Goal: Information Seeking & Learning: Find specific page/section

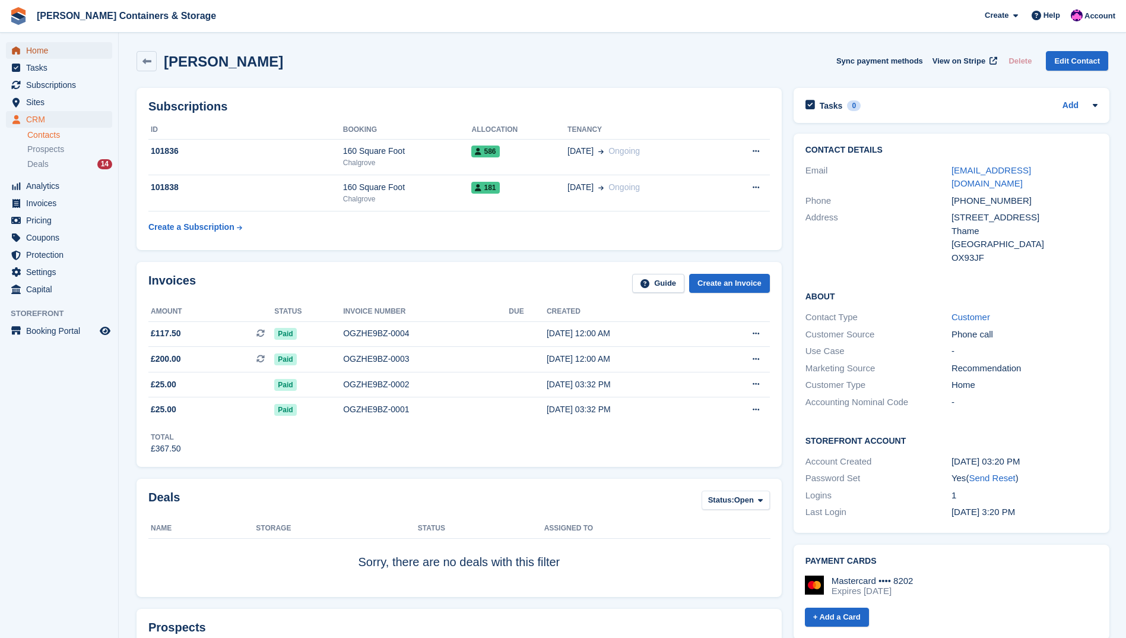
click at [55, 53] on span "Home" at bounding box center [61, 50] width 71 height 17
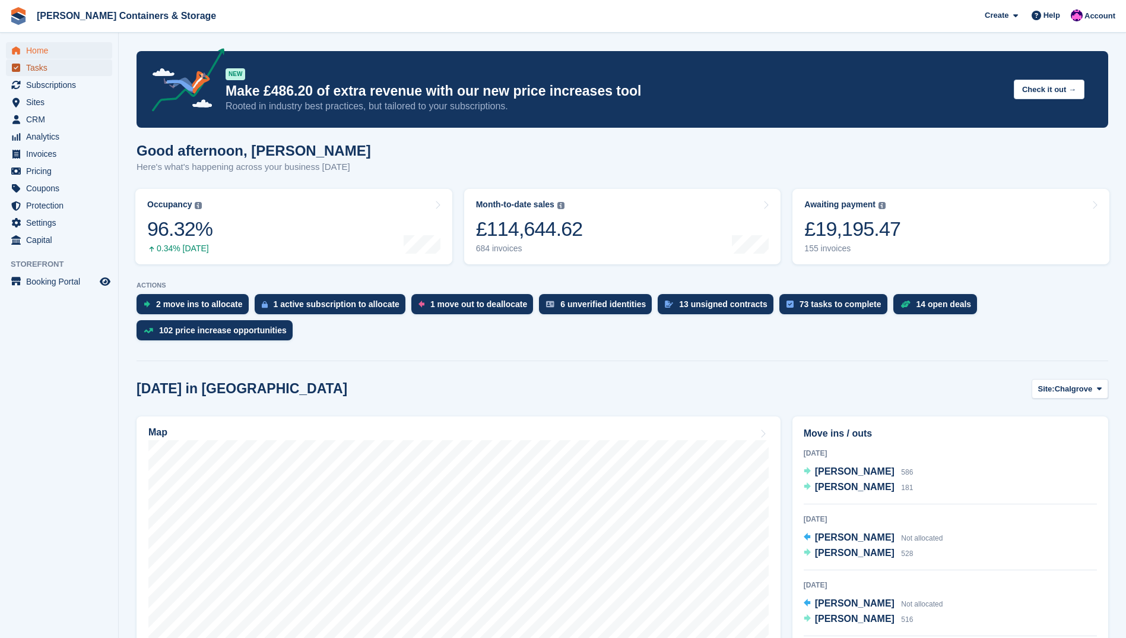
click at [66, 74] on span "Tasks" at bounding box center [61, 67] width 71 height 17
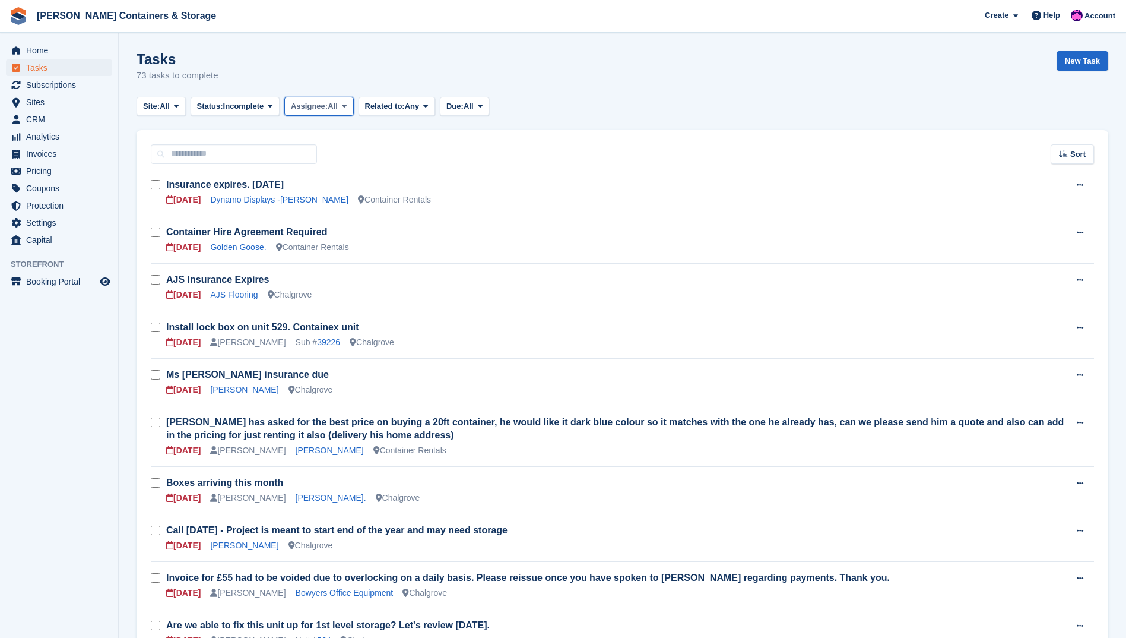
click at [309, 104] on span "Assignee:" at bounding box center [309, 106] width 37 height 12
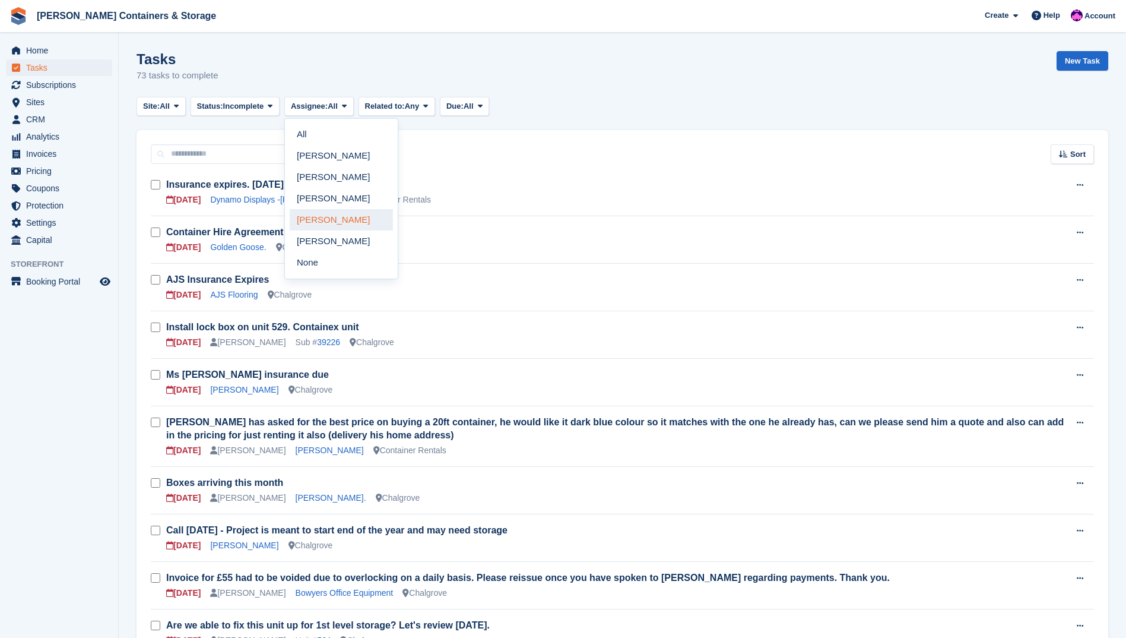
click at [330, 216] on link "[PERSON_NAME]" at bounding box center [341, 219] width 103 height 21
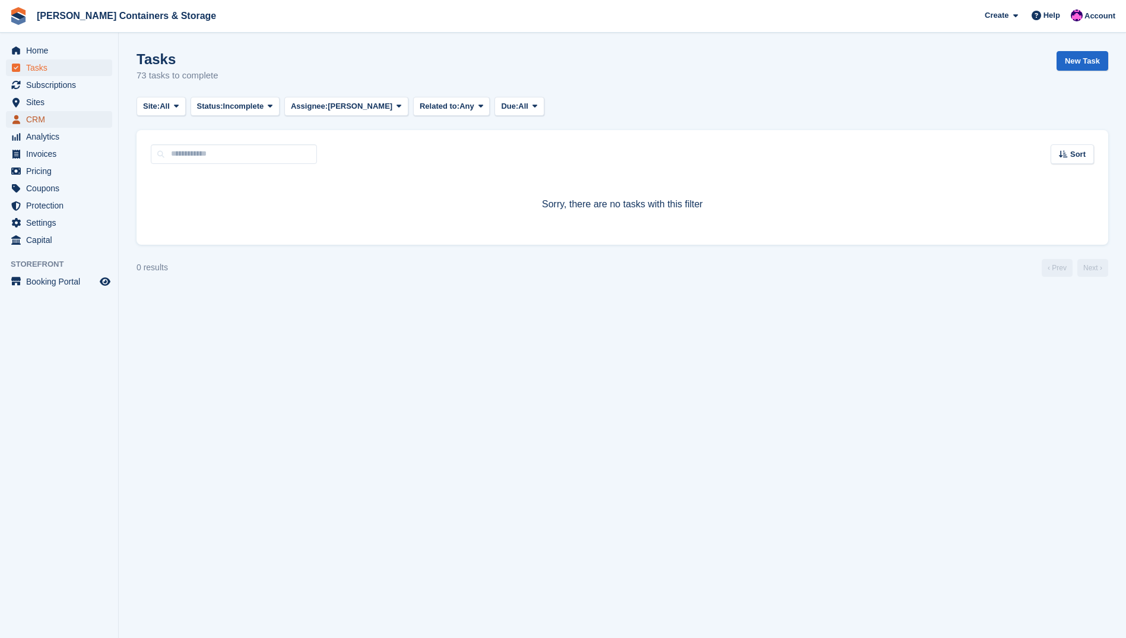
click at [71, 123] on span "CRM" at bounding box center [61, 119] width 71 height 17
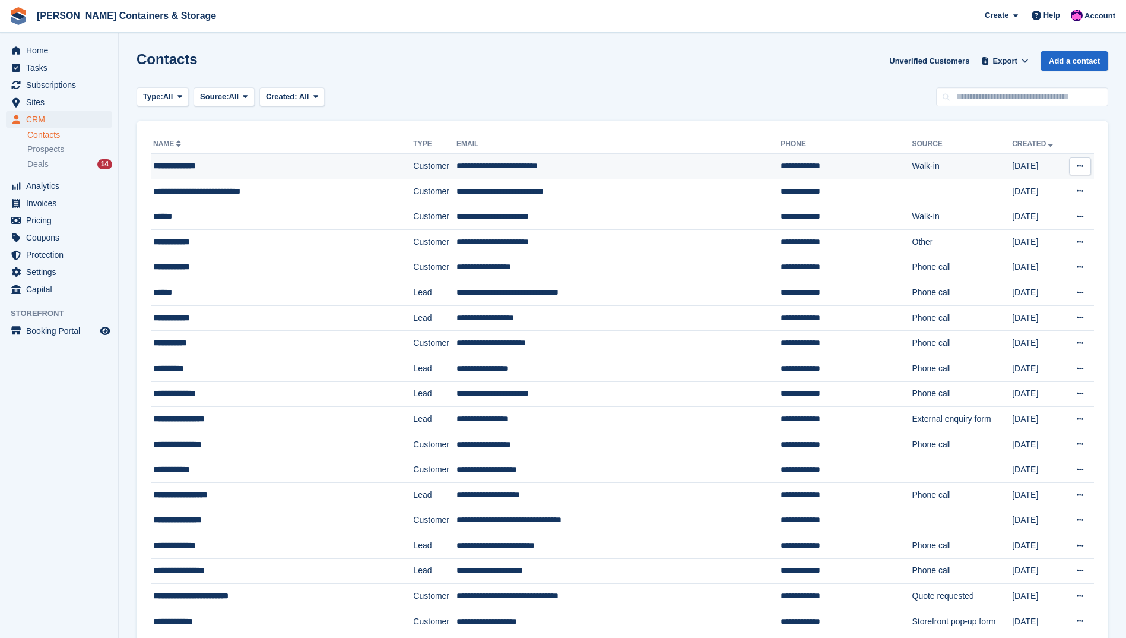
click at [243, 173] on td "**********" at bounding box center [282, 167] width 262 height 26
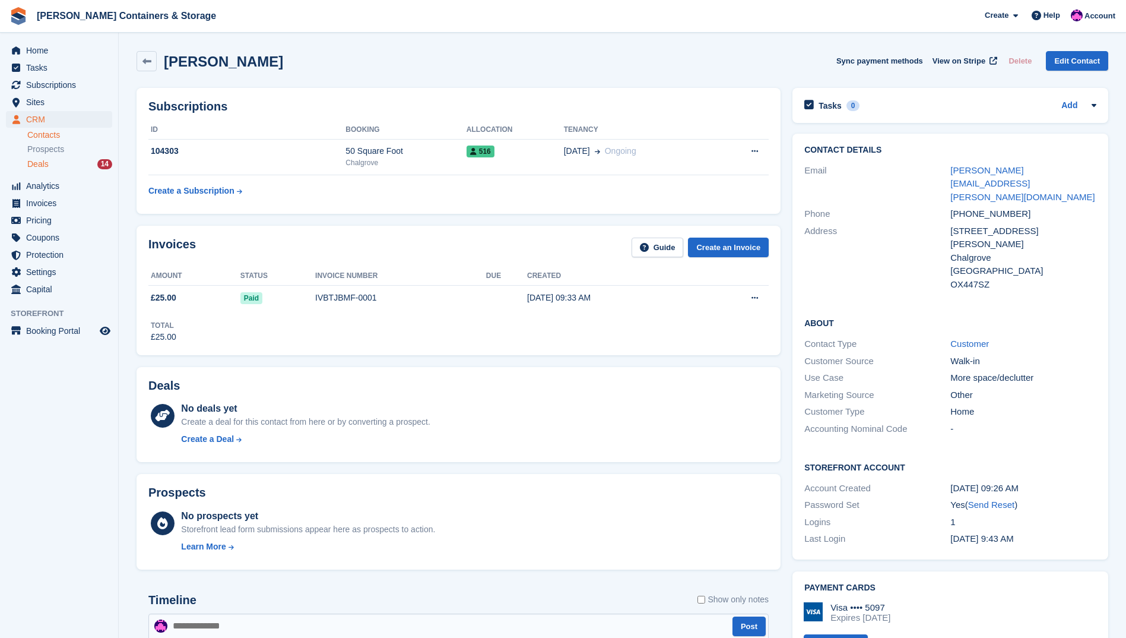
click at [55, 165] on div "Deals 14" at bounding box center [69, 164] width 85 height 11
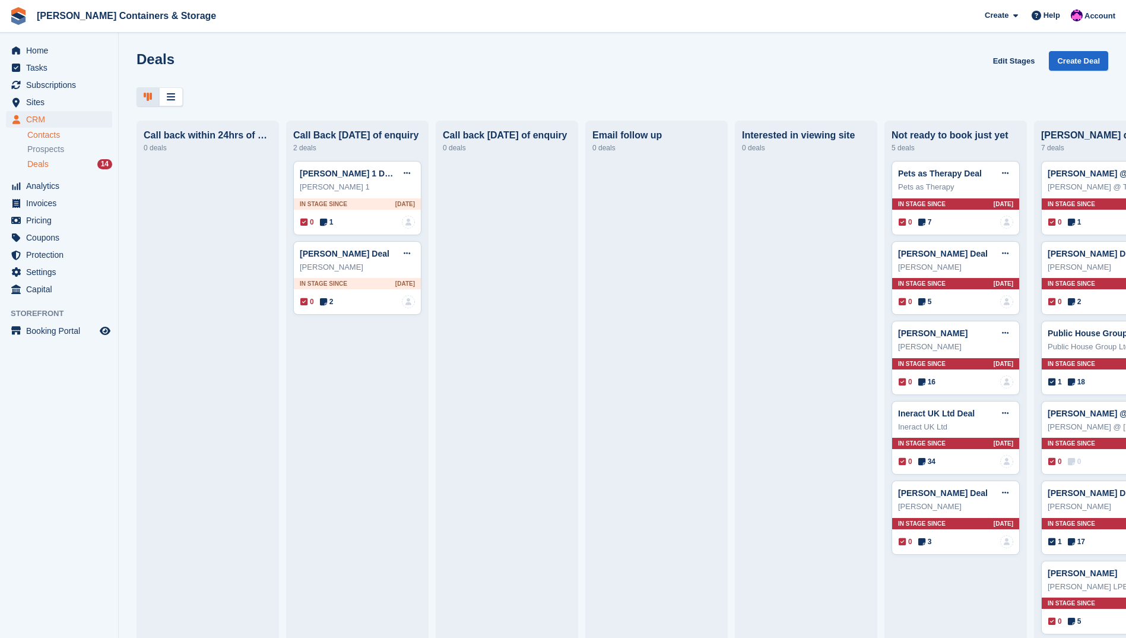
click at [32, 132] on link "Contacts" at bounding box center [69, 134] width 85 height 11
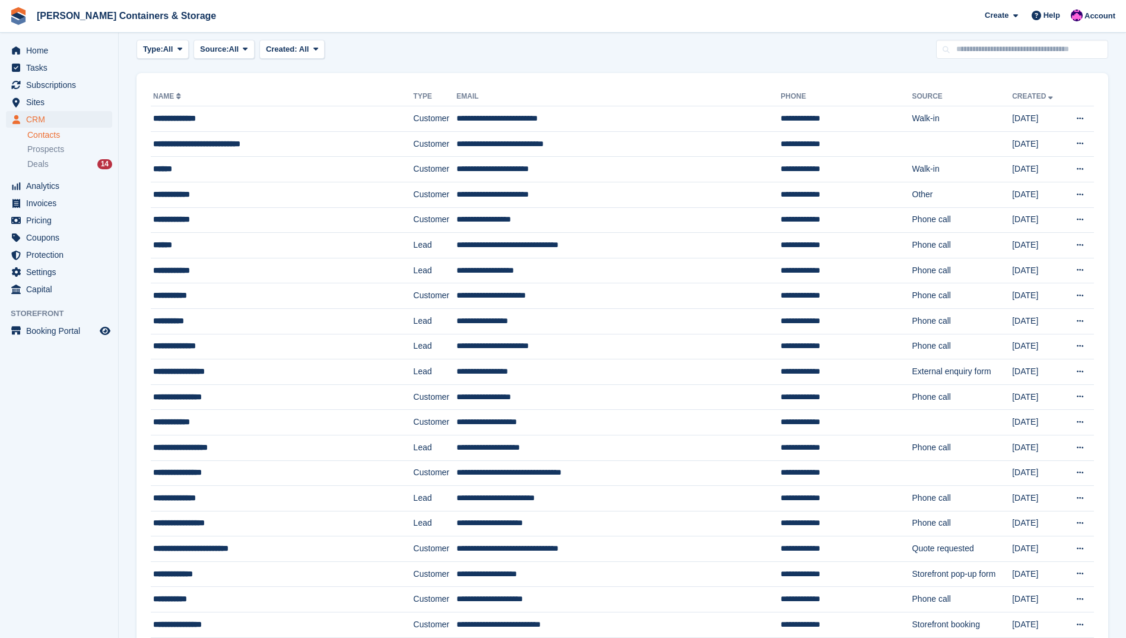
scroll to position [119, 0]
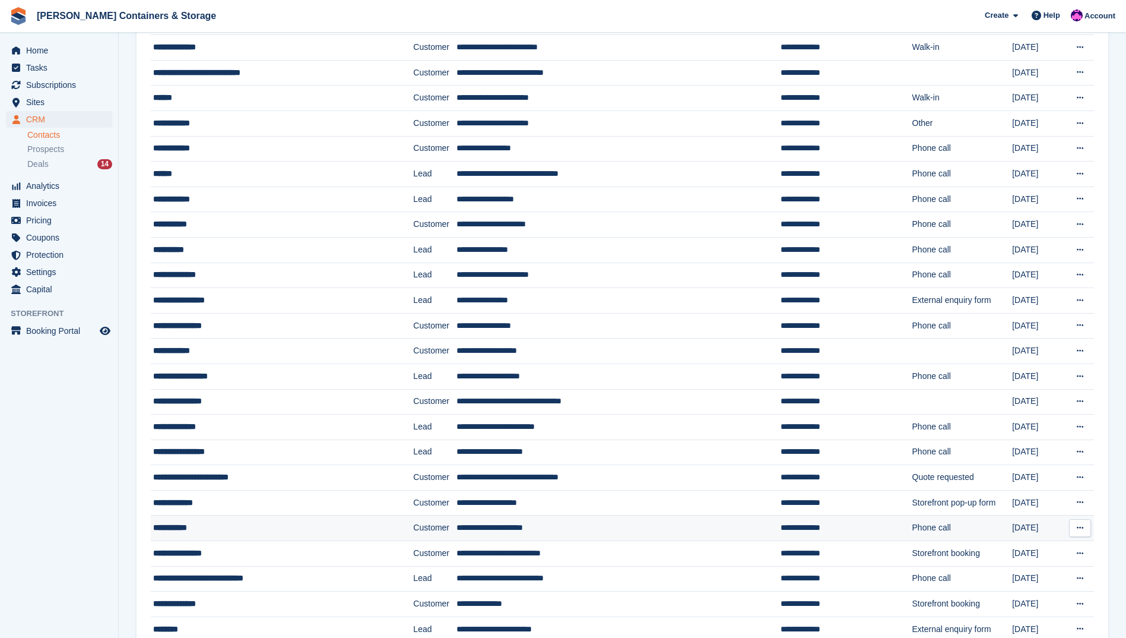
click at [233, 524] on div "**********" at bounding box center [261, 527] width 217 height 12
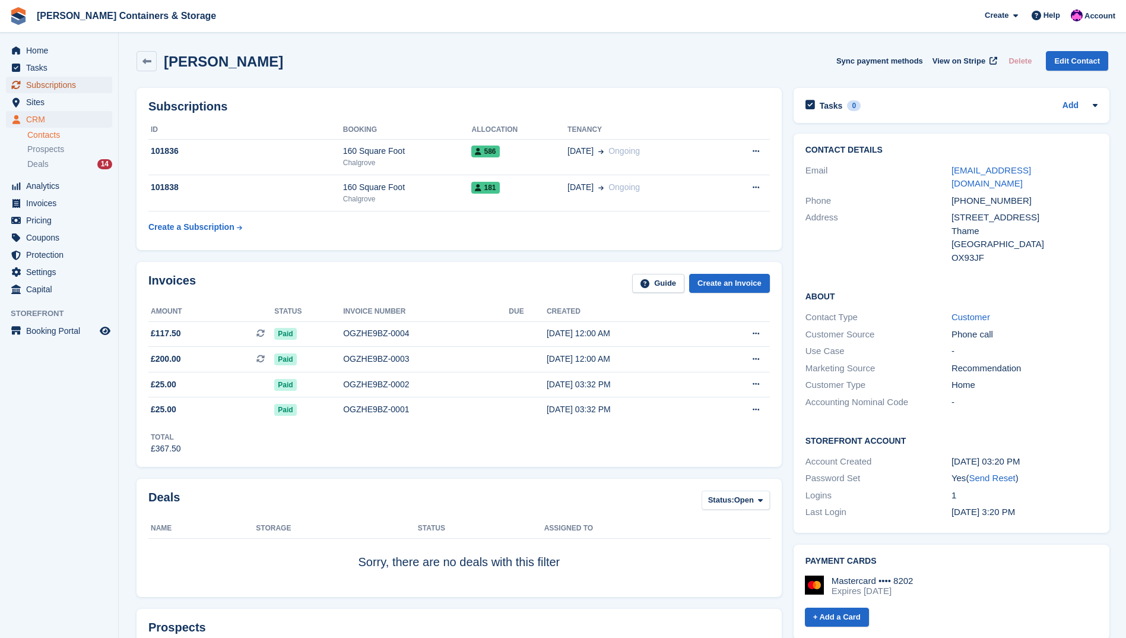
click at [64, 86] on span "Subscriptions" at bounding box center [61, 85] width 71 height 17
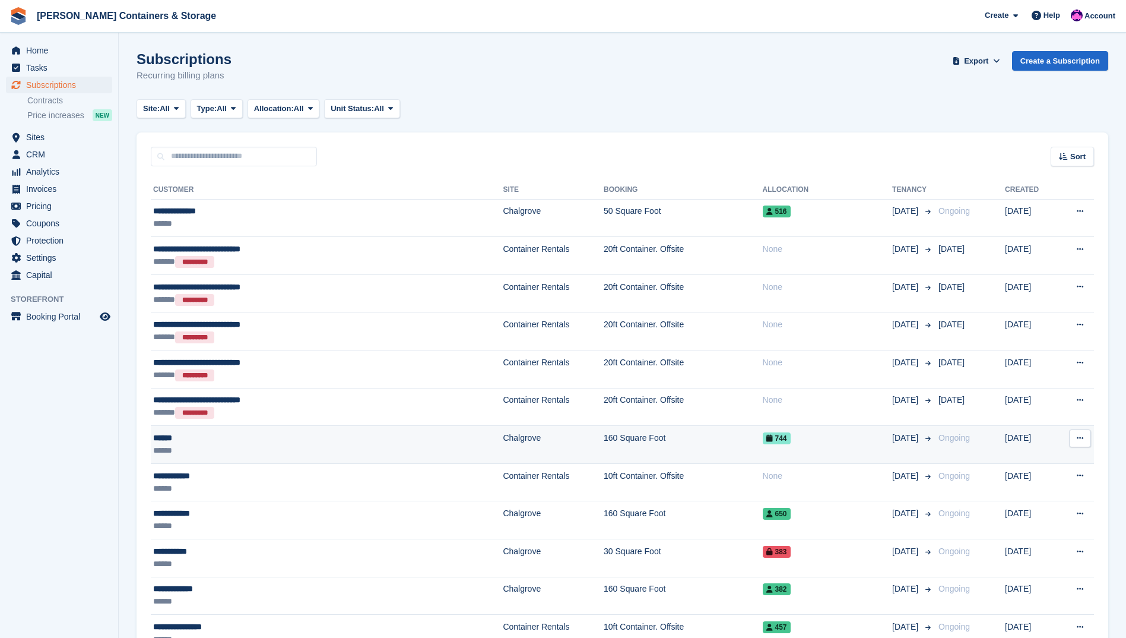
click at [197, 444] on div "******" at bounding box center [268, 438] width 230 height 12
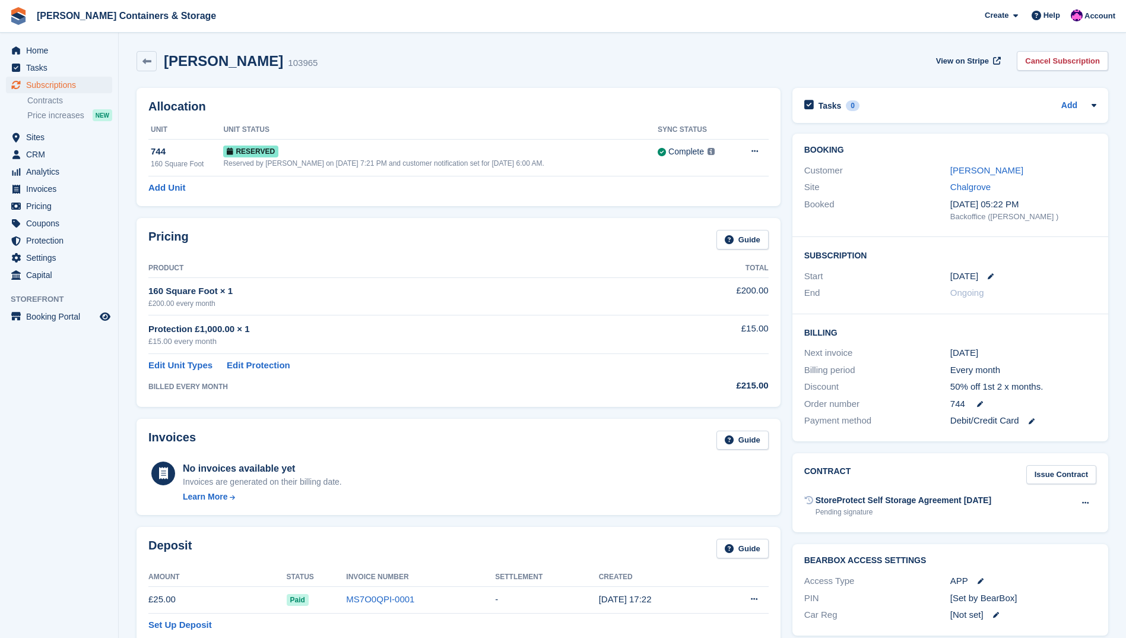
click at [980, 180] on div "Chalgrove" at bounding box center [1024, 187] width 146 height 14
click at [974, 174] on link "[PERSON_NAME]" at bounding box center [987, 170] width 73 height 10
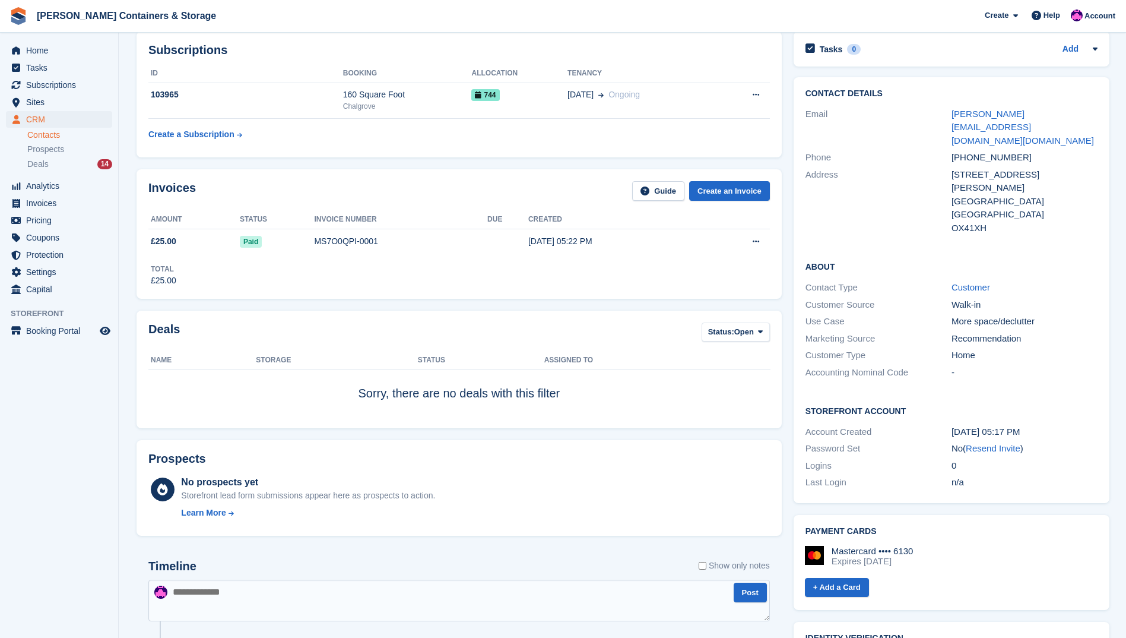
scroll to position [59, 0]
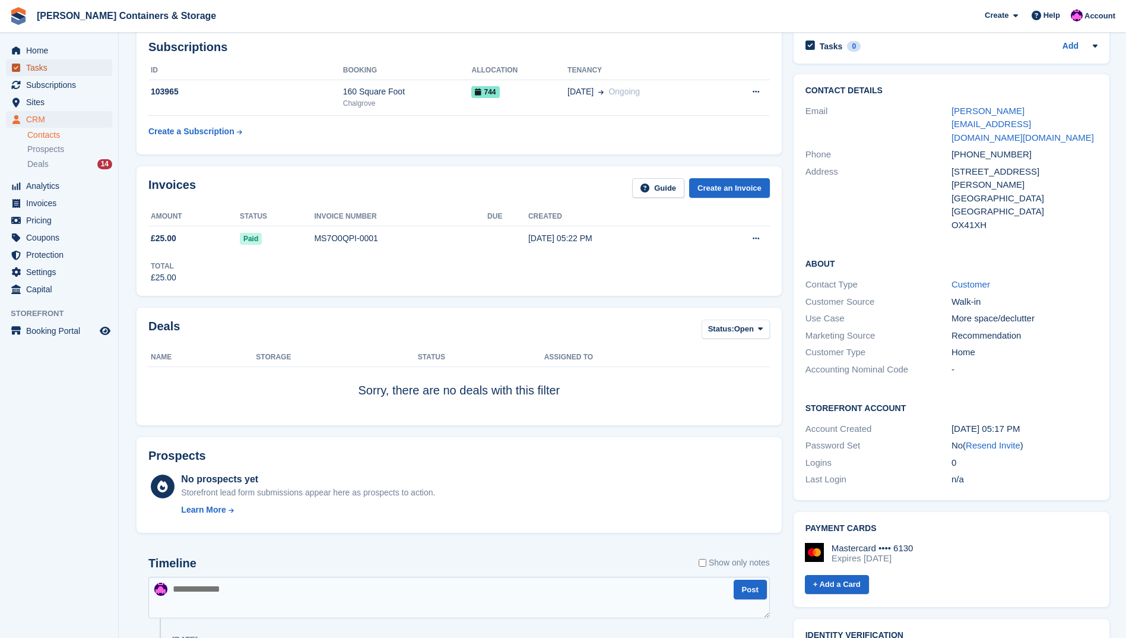
click at [77, 64] on span "Tasks" at bounding box center [61, 67] width 71 height 17
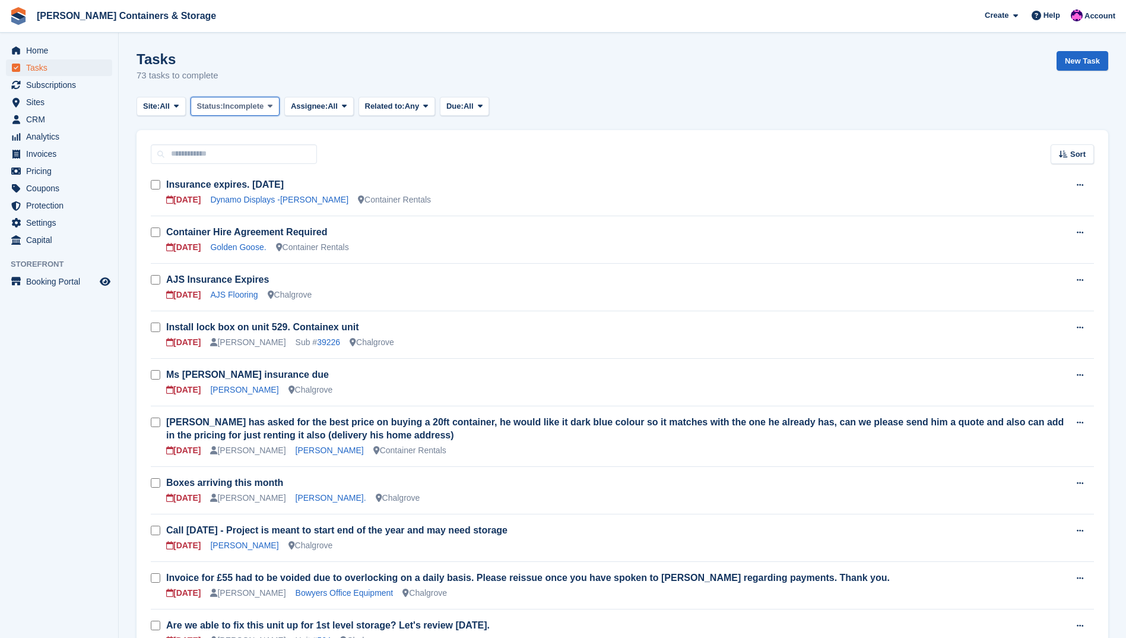
click at [260, 109] on span "Incomplete" at bounding box center [243, 106] width 41 height 12
click at [293, 104] on span "Assignee:" at bounding box center [309, 106] width 37 height 12
click at [331, 220] on link "[PERSON_NAME]" at bounding box center [341, 219] width 103 height 21
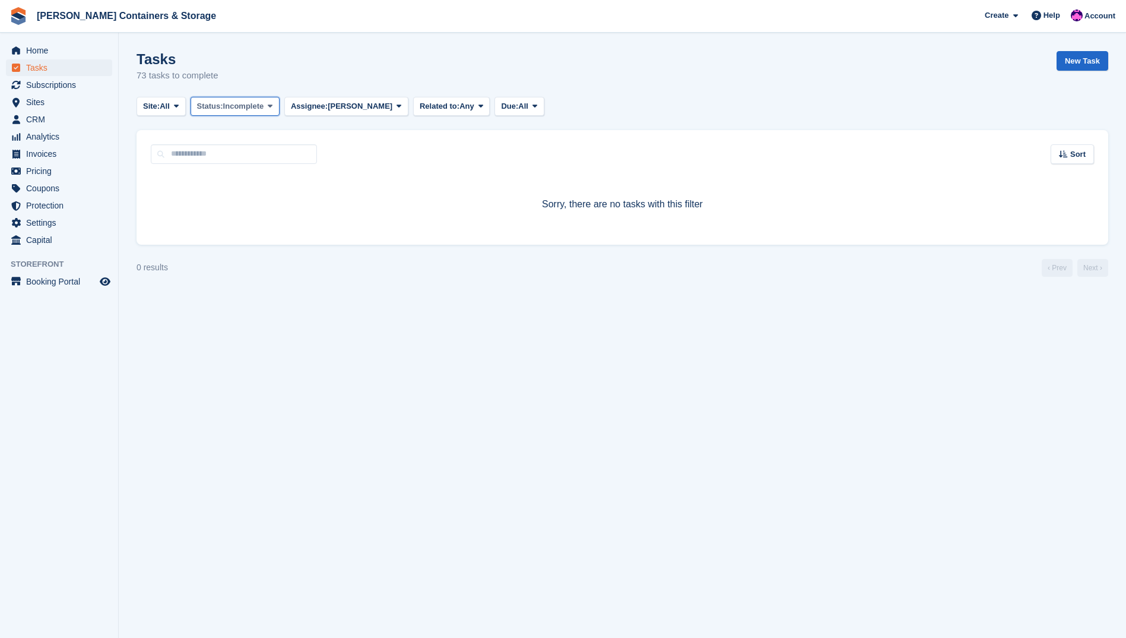
click at [262, 105] on span "Incomplete" at bounding box center [243, 106] width 41 height 12
click at [250, 151] on link "Complete" at bounding box center [247, 155] width 103 height 21
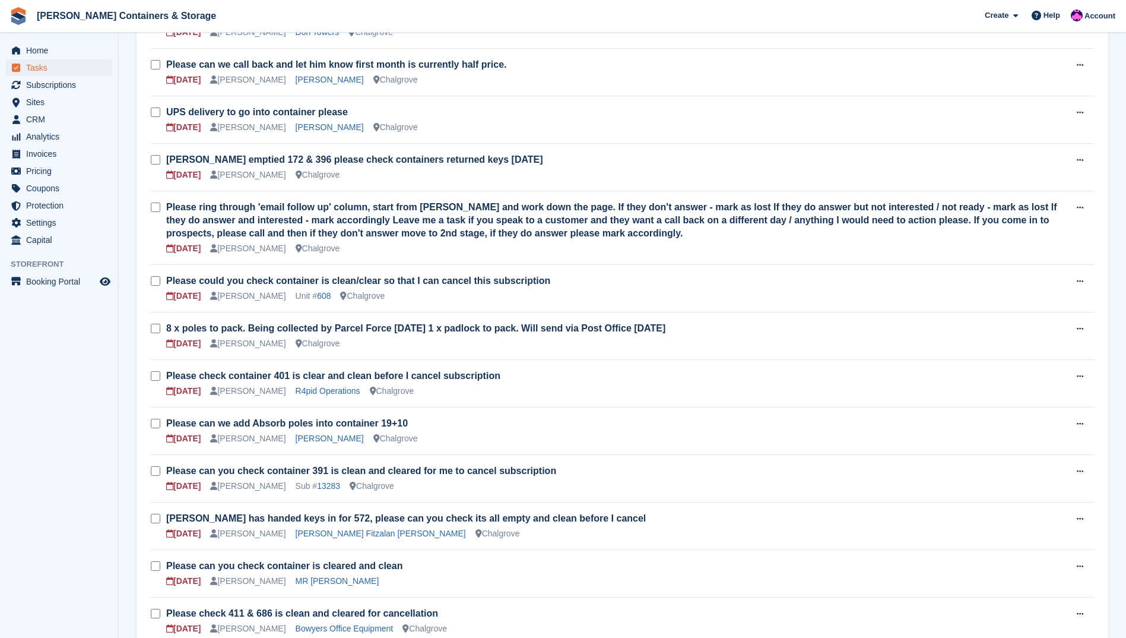
scroll to position [1986, 0]
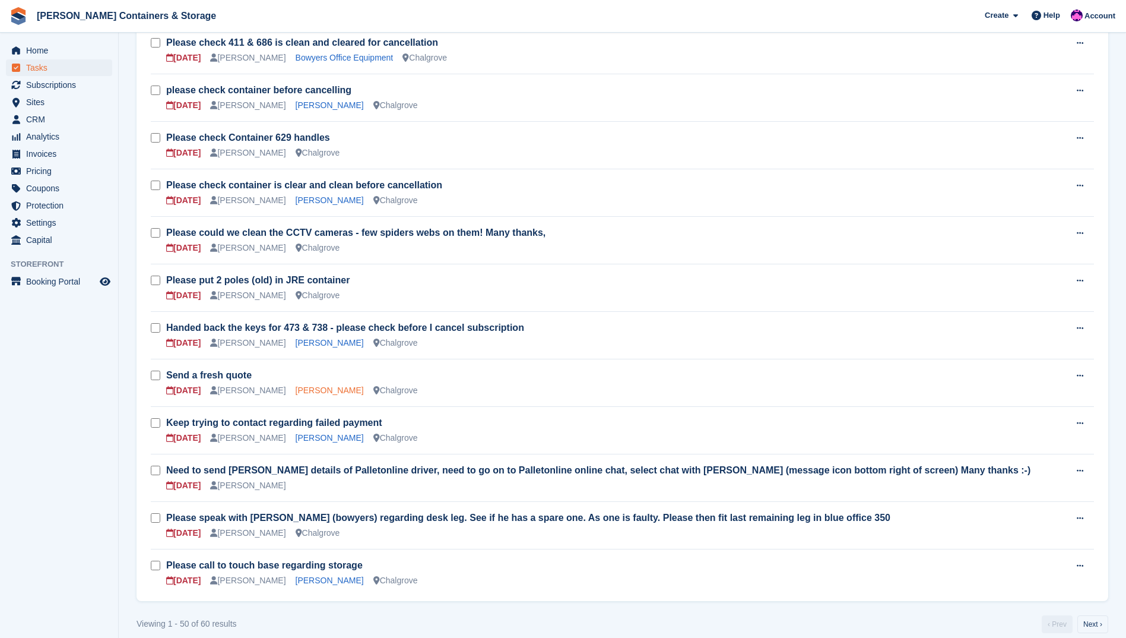
click at [318, 385] on link "Matthew Dovey" at bounding box center [330, 389] width 68 height 9
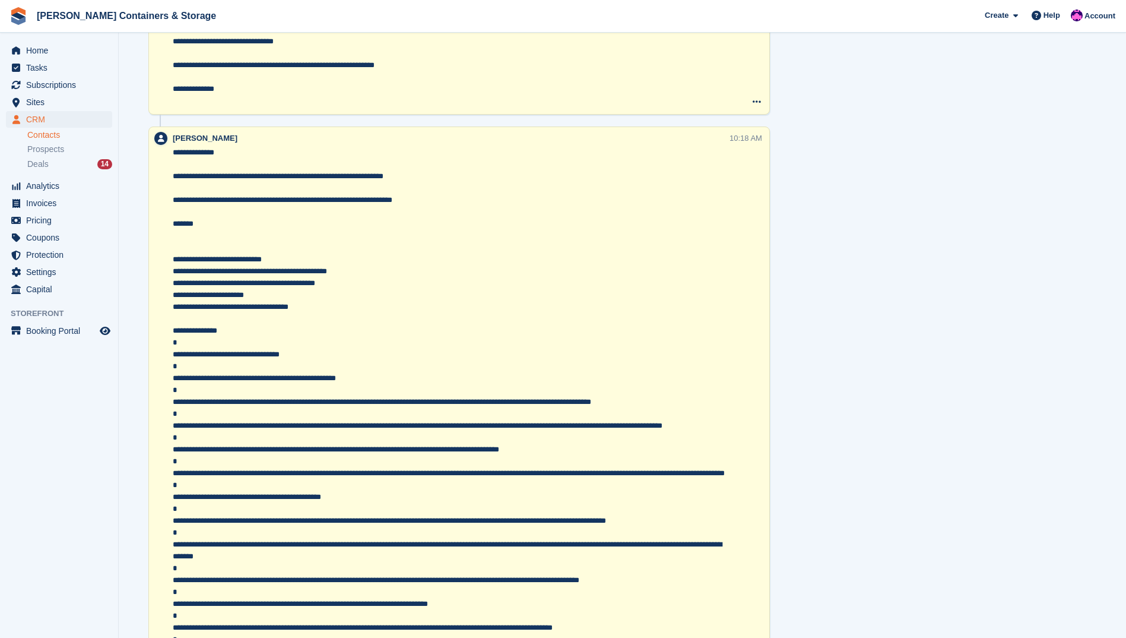
scroll to position [1050, 0]
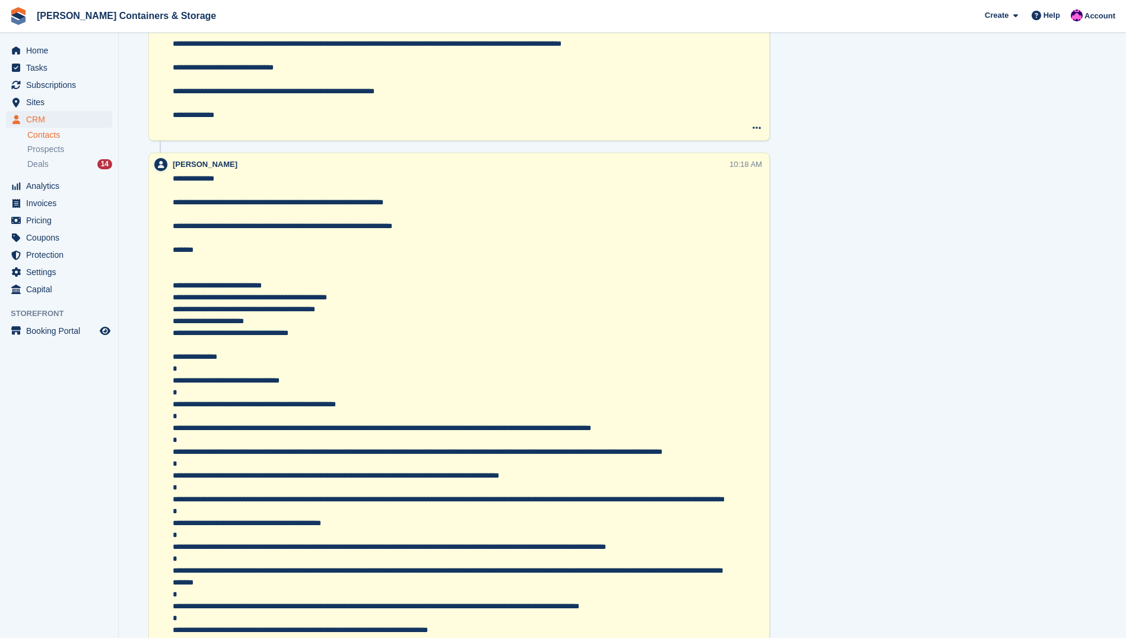
click at [1015, 394] on div "Tasks 0 Add No tasks related to Matthew Dovey Contact Details Email m.dovey@cer…" at bounding box center [952, 6] width 328 height 1949
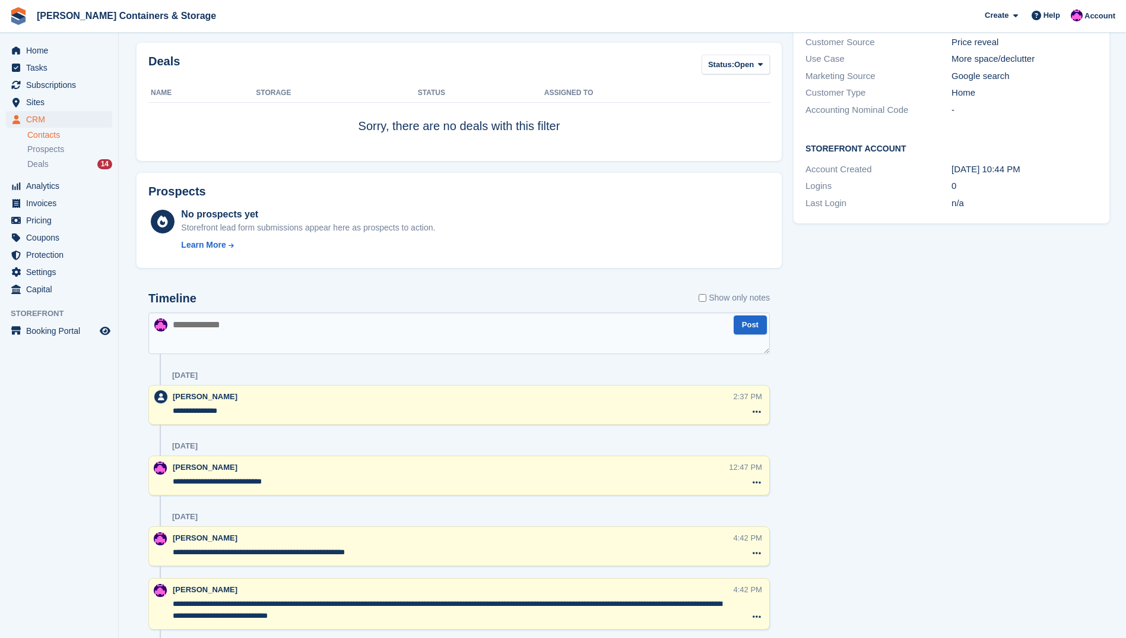
scroll to position [0, 0]
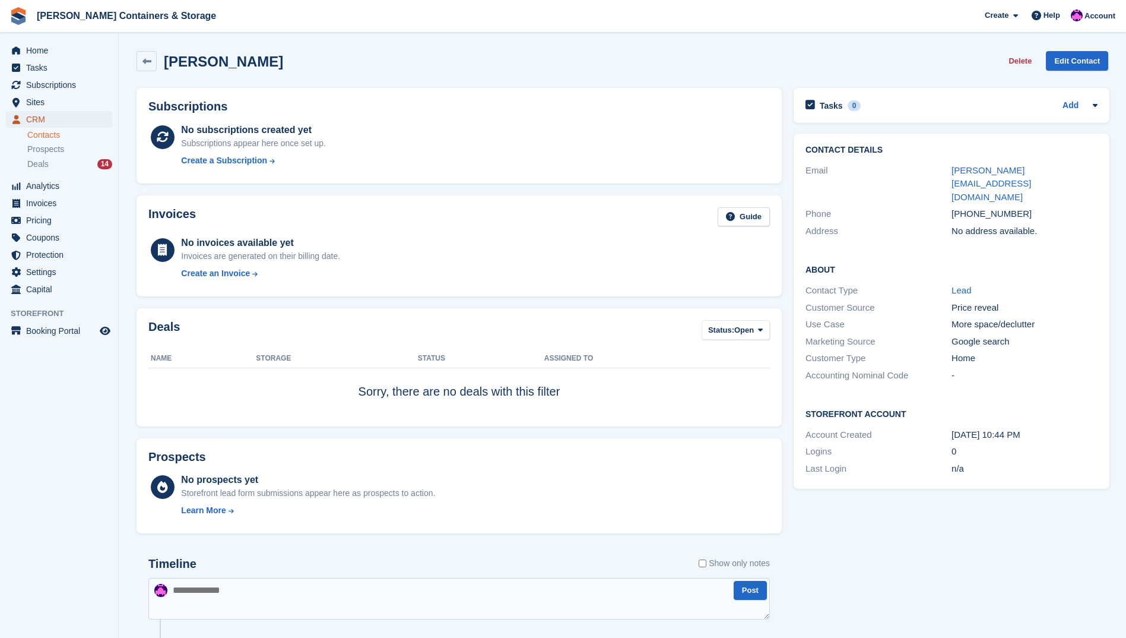
click at [33, 117] on span "CRM" at bounding box center [61, 119] width 71 height 17
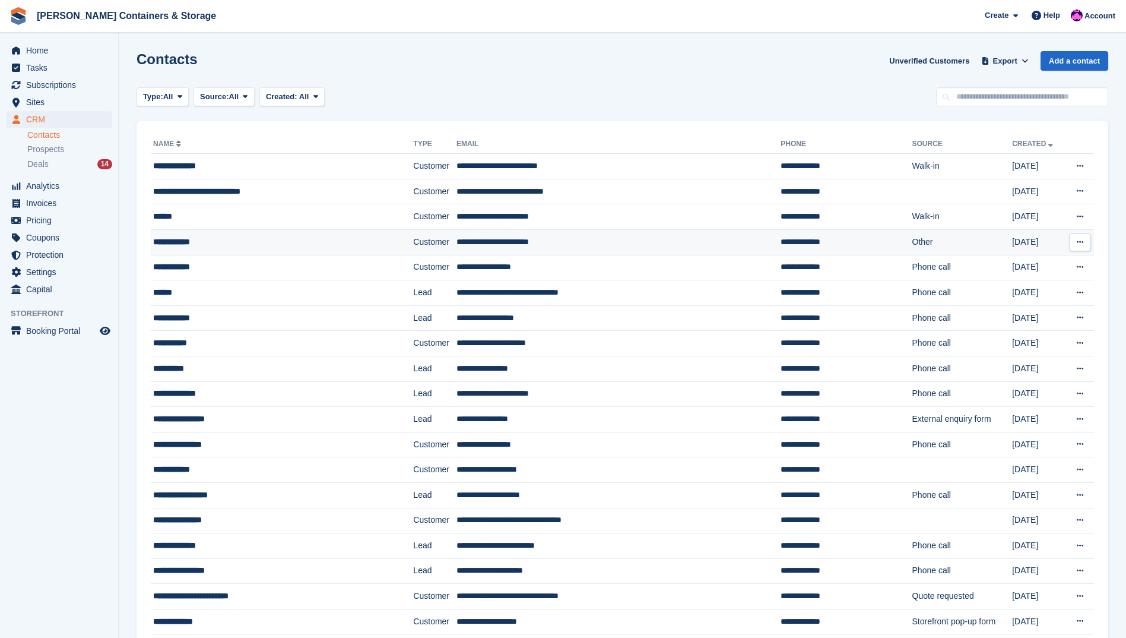
click at [316, 238] on div "**********" at bounding box center [261, 242] width 217 height 12
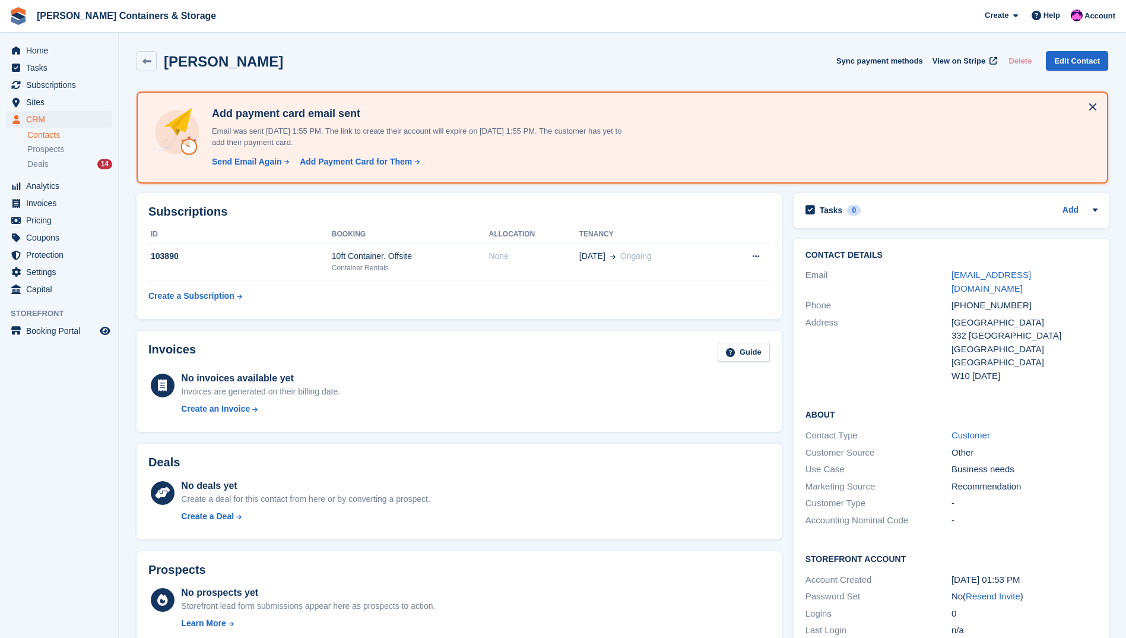
click at [50, 137] on link "Contacts" at bounding box center [69, 134] width 85 height 11
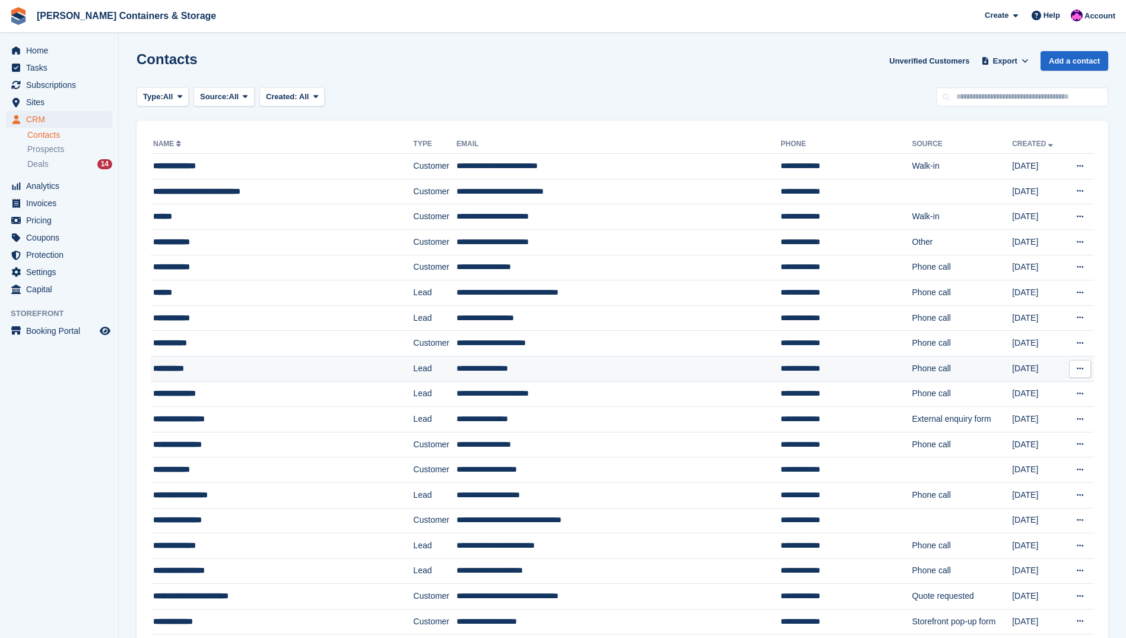
click at [232, 358] on td "**********" at bounding box center [282, 369] width 262 height 26
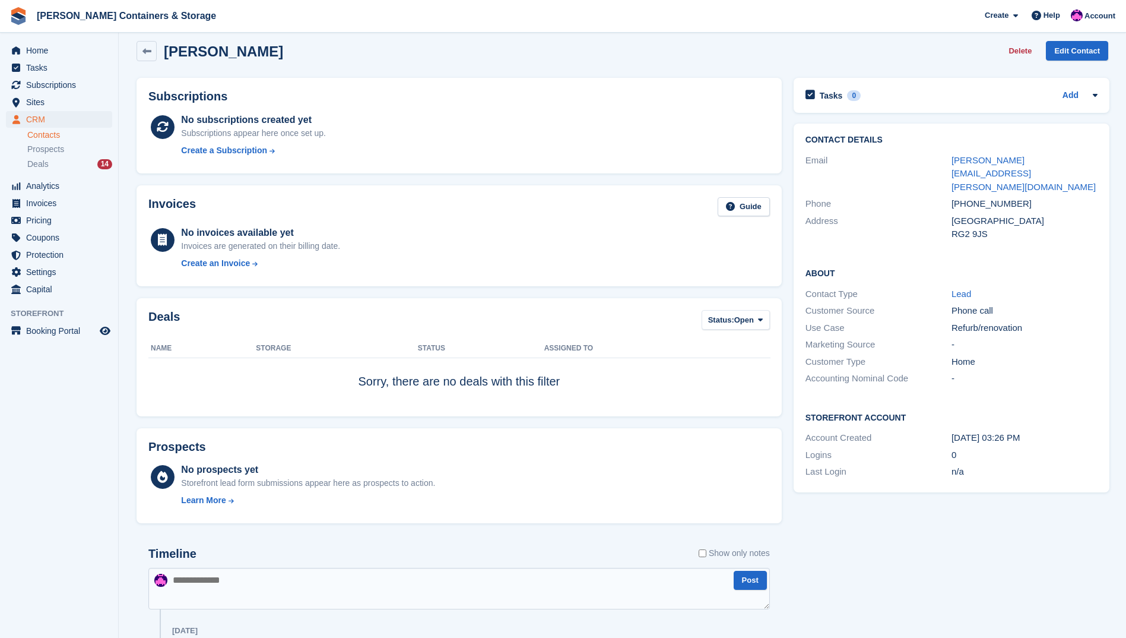
scroll to position [20, 0]
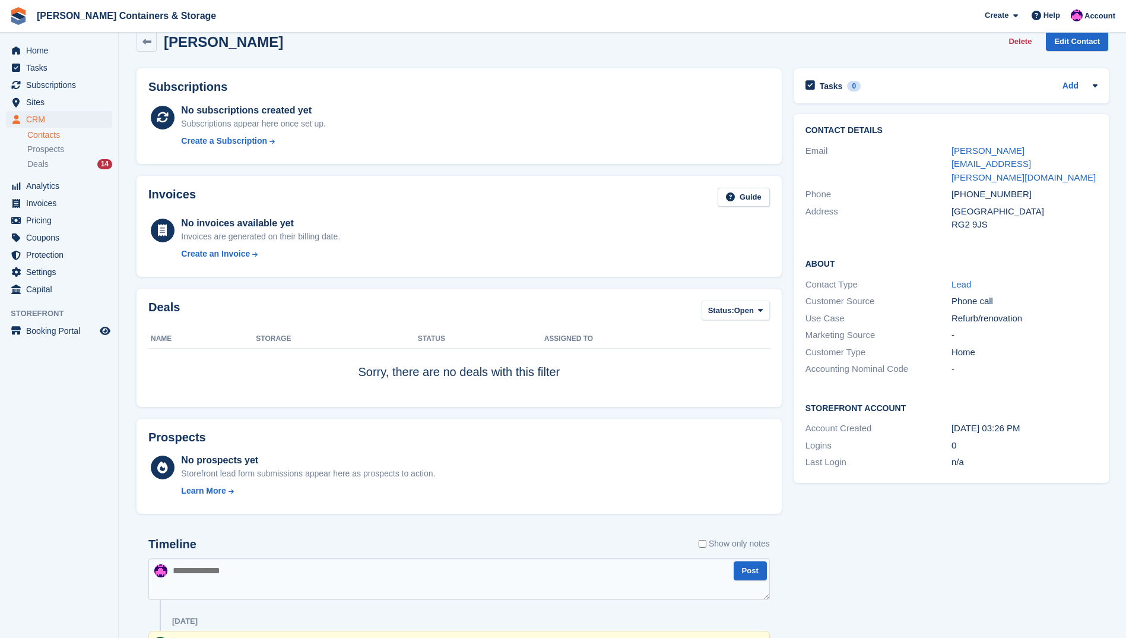
drag, startPoint x: 159, startPoint y: 407, endPoint x: 154, endPoint y: 373, distance: 34.2
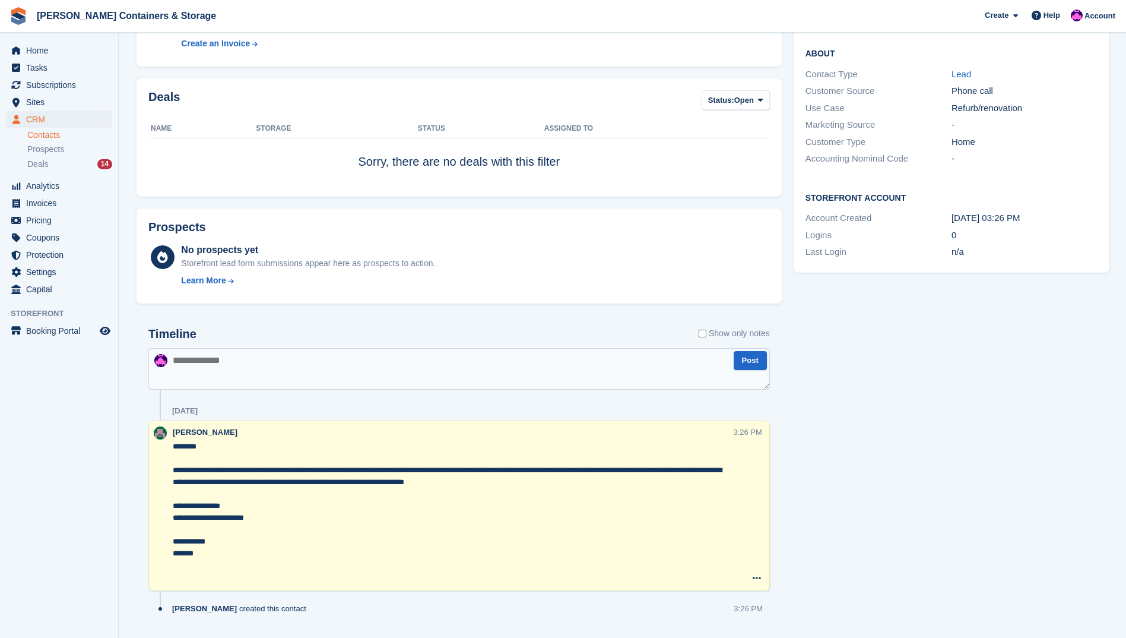
scroll to position [0, 0]
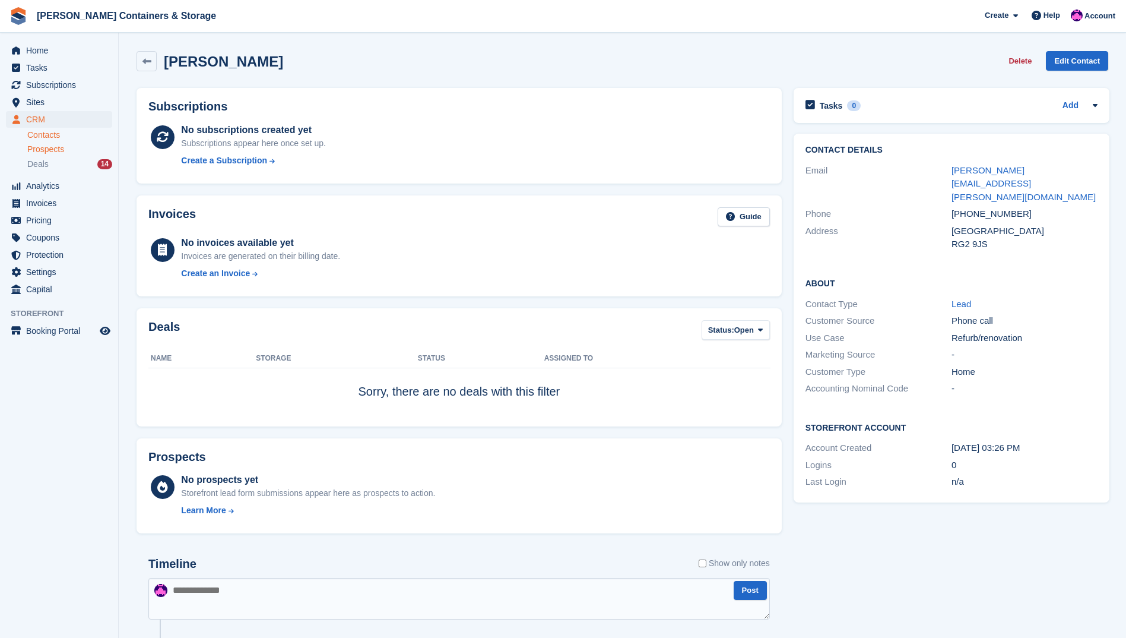
drag, startPoint x: 59, startPoint y: 134, endPoint x: 62, endPoint y: 153, distance: 19.3
click at [59, 134] on link "Contacts" at bounding box center [69, 134] width 85 height 11
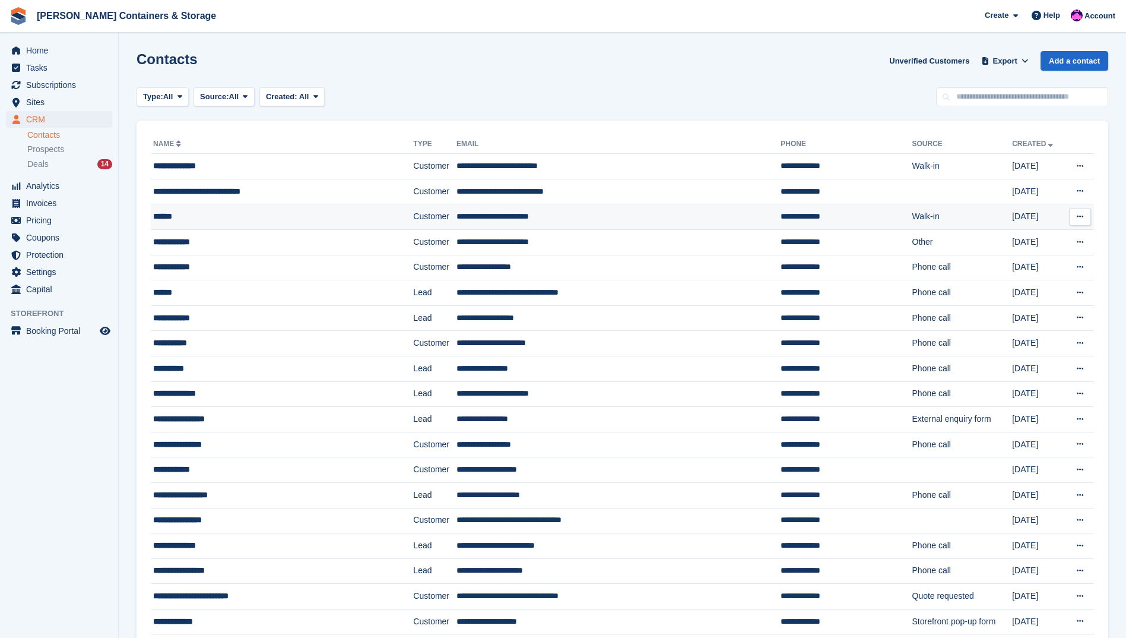
click at [239, 211] on div "******" at bounding box center [261, 216] width 217 height 12
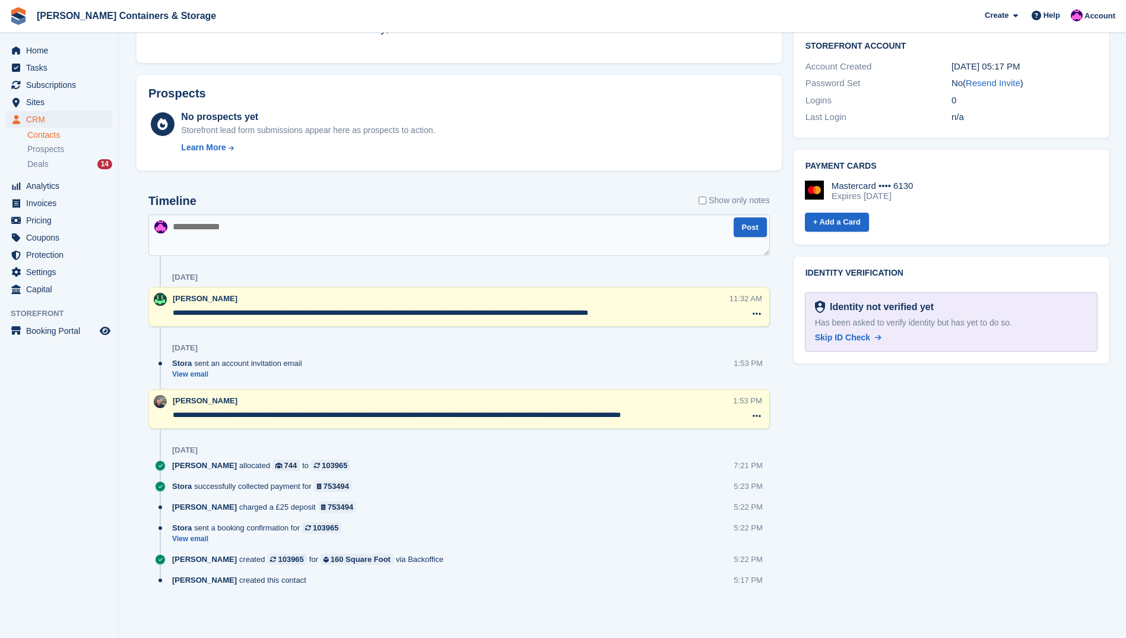
scroll to position [362, 0]
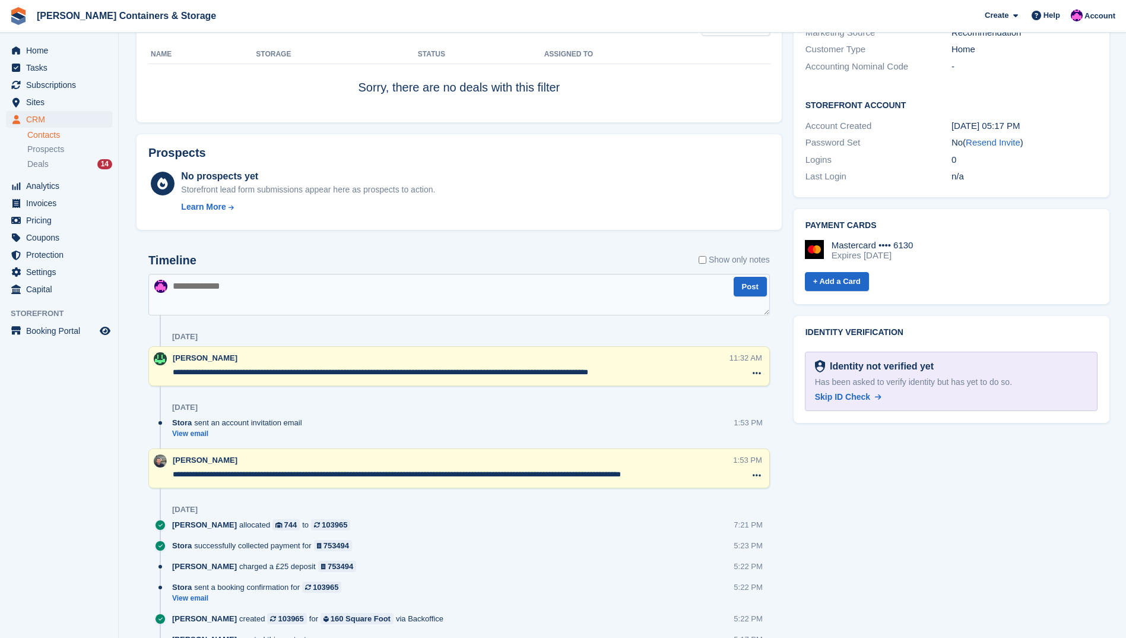
click at [83, 139] on link "Contacts" at bounding box center [69, 134] width 85 height 11
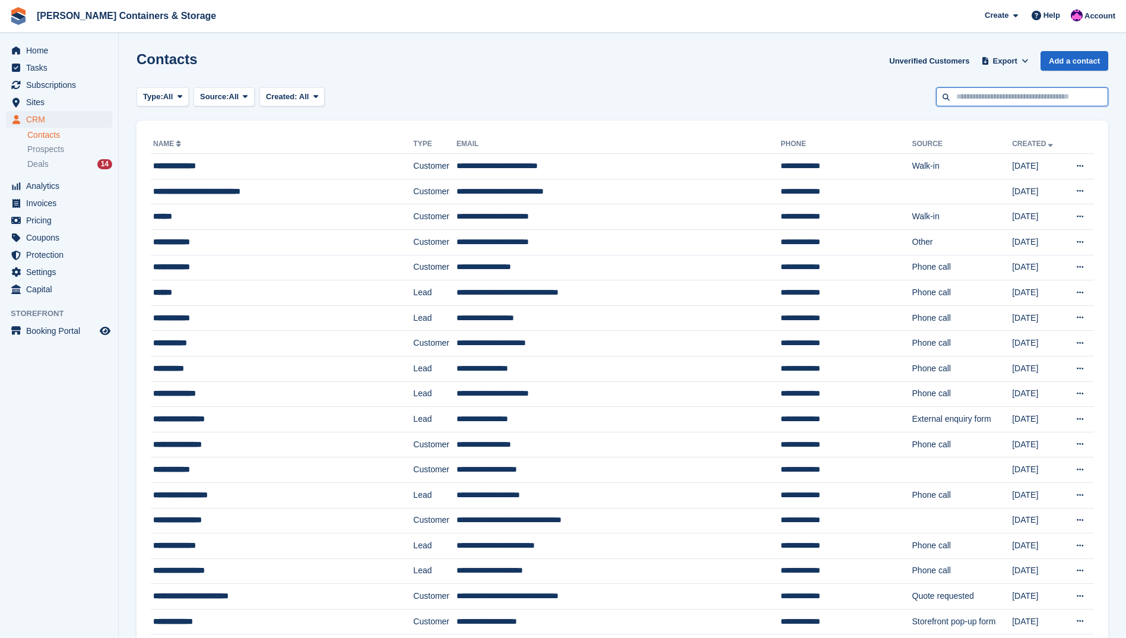
click at [1000, 93] on input "text" at bounding box center [1022, 97] width 172 height 20
type input "******"
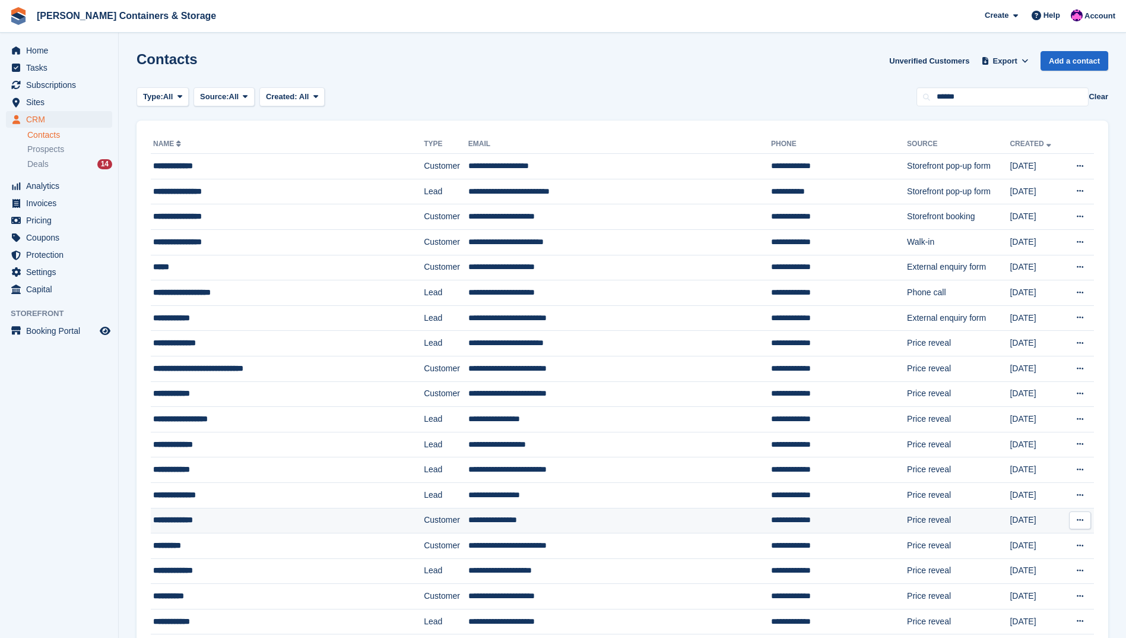
click at [213, 516] on div "**********" at bounding box center [263, 520] width 220 height 12
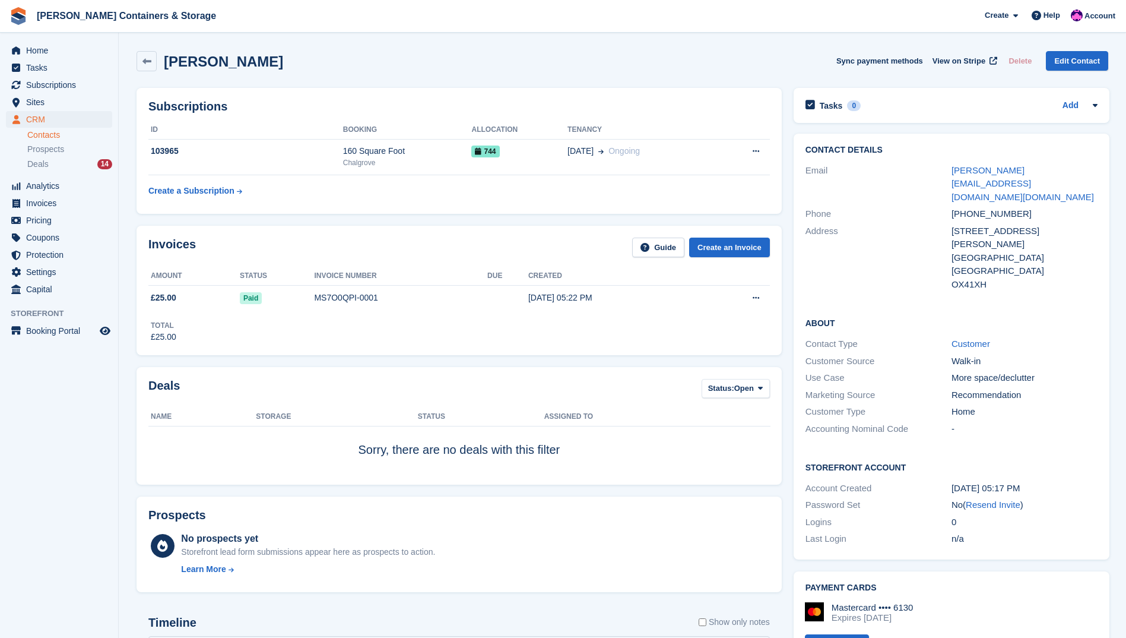
click at [150, 100] on h2 "Subscriptions" at bounding box center [459, 107] width 622 height 14
click at [155, 102] on h2 "Subscriptions" at bounding box center [459, 107] width 622 height 14
